Goal: Task Accomplishment & Management: Manage account settings

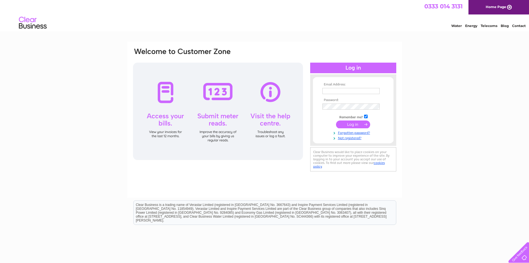
type input "ariel@biblos.co.uk"
click at [356, 123] on input "submit" at bounding box center [353, 124] width 34 height 8
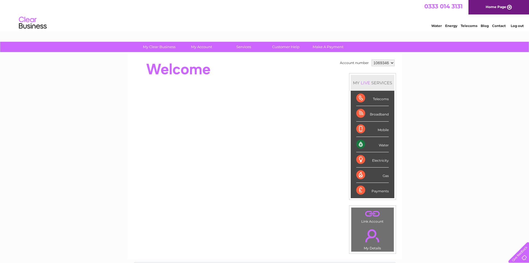
click at [391, 63] on select "1069346" at bounding box center [383, 62] width 23 height 7
click at [372, 59] on select "1069346" at bounding box center [383, 62] width 23 height 7
drag, startPoint x: 373, startPoint y: 61, endPoint x: 388, endPoint y: 64, distance: 15.0
click at [389, 64] on select "1069346" at bounding box center [383, 62] width 23 height 7
click at [372, 59] on select "1069346" at bounding box center [383, 62] width 23 height 7
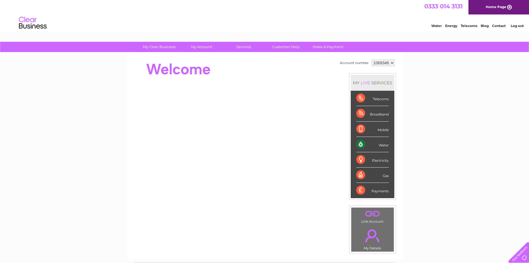
drag, startPoint x: 0, startPoint y: 214, endPoint x: 0, endPoint y: 226, distance: 12.2
click at [0, 220] on div "My Clear Business Login Details My Details My Preferences Link Account My Accou…" at bounding box center [264, 198] width 529 height 312
